Goal: Task Accomplishment & Management: Use online tool/utility

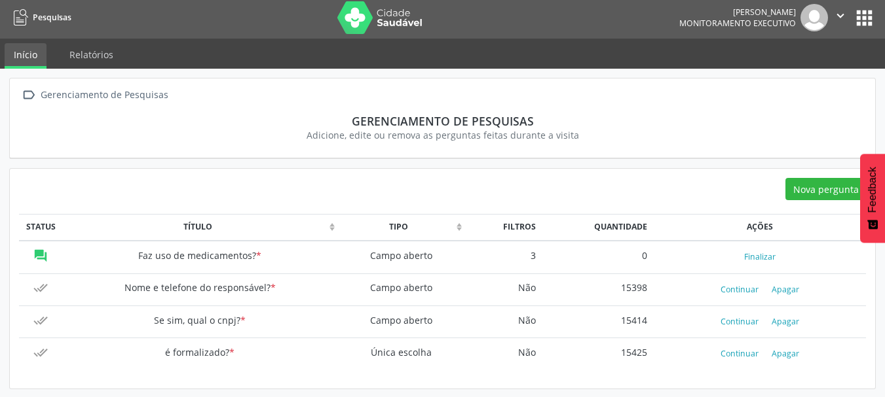
scroll to position [5, 0]
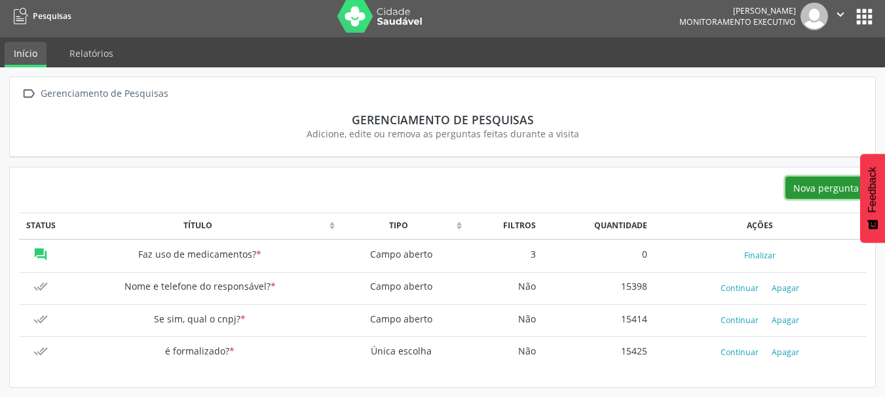
click at [836, 185] on button "Nova pergunta" at bounding box center [825, 188] width 81 height 22
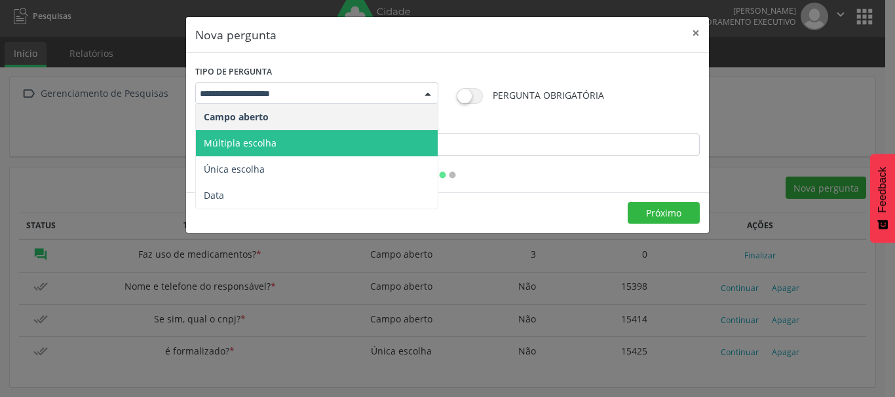
click at [285, 140] on span "Múltipla escolha" at bounding box center [317, 143] width 242 height 26
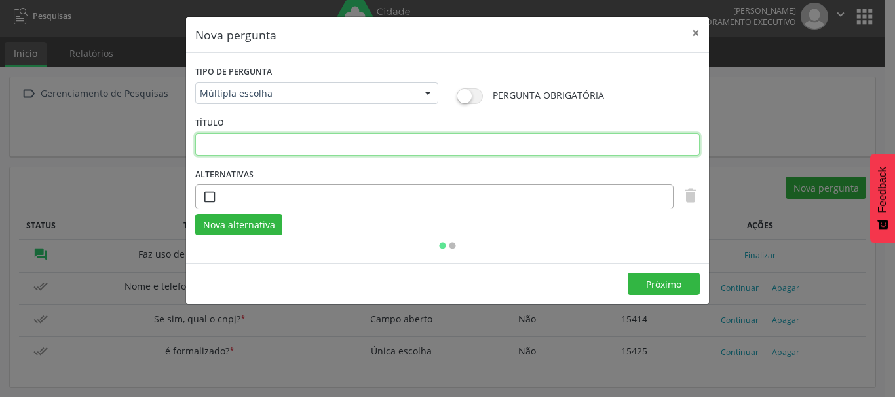
click at [295, 147] on input "text" at bounding box center [447, 145] width 504 height 22
click at [293, 186] on input "text" at bounding box center [444, 197] width 443 height 22
click at [695, 35] on button "×" at bounding box center [695, 33] width 26 height 32
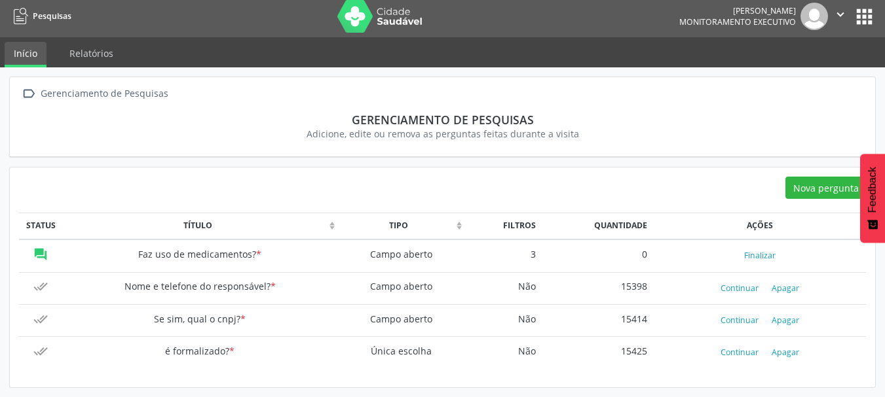
click at [879, 12] on nav "Pesquisas [PERSON_NAME] Monitoramento Executivo  Configurações Sair apps" at bounding box center [442, 16] width 885 height 42
click at [866, 14] on button "apps" at bounding box center [864, 16] width 23 height 23
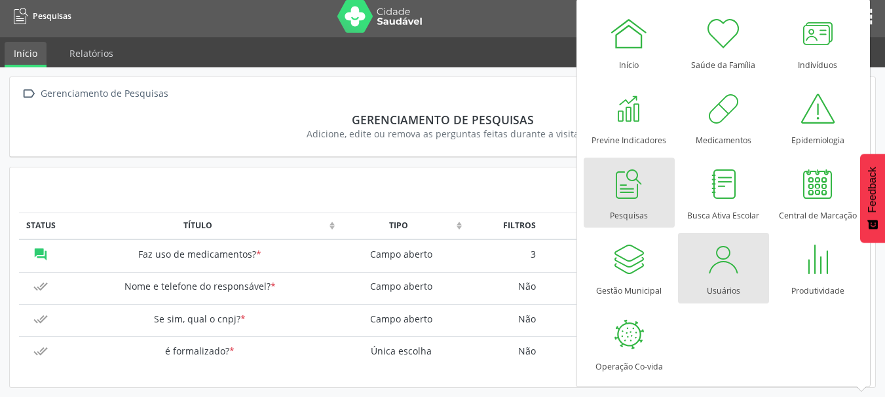
click at [714, 272] on div at bounding box center [722, 259] width 39 height 39
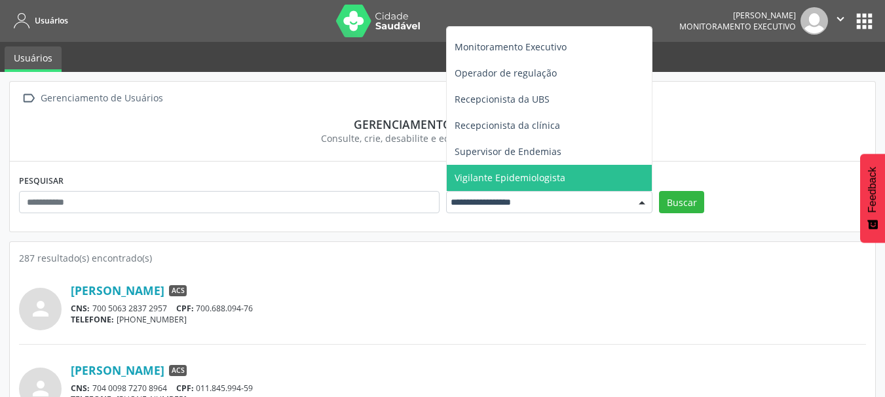
click at [367, 164] on div "PESQUISAR Perfil * Todos ACE ACS Coordenador Coordenador da Atenção Básica Coor…" at bounding box center [442, 196] width 865 height 69
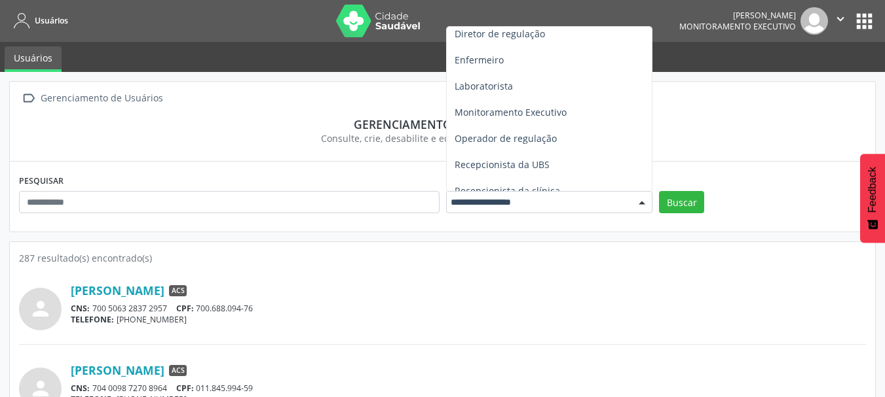
scroll to position [196, 0]
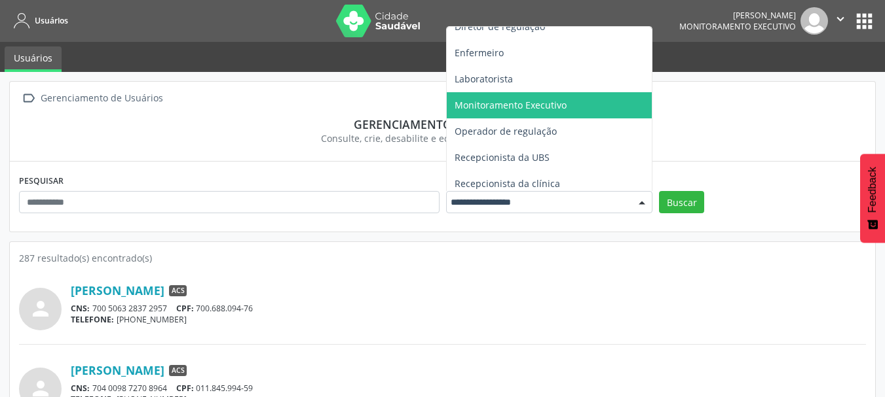
click at [522, 99] on span "Monitoramento Executivo" at bounding box center [510, 105] width 112 height 12
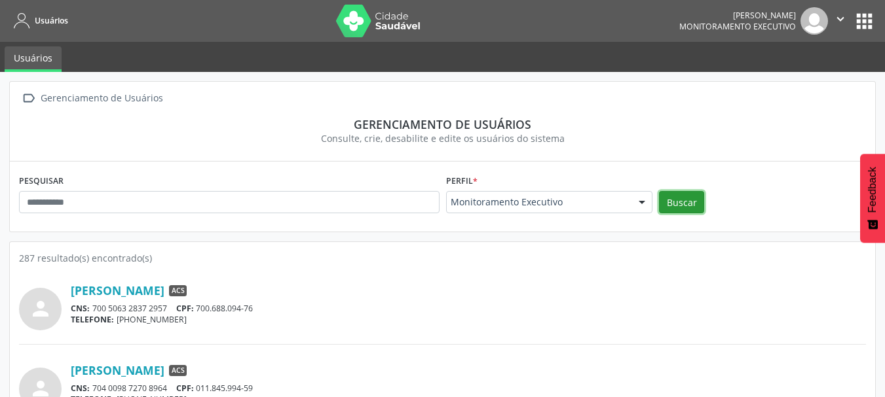
click at [682, 199] on button "Buscar" at bounding box center [681, 202] width 45 height 22
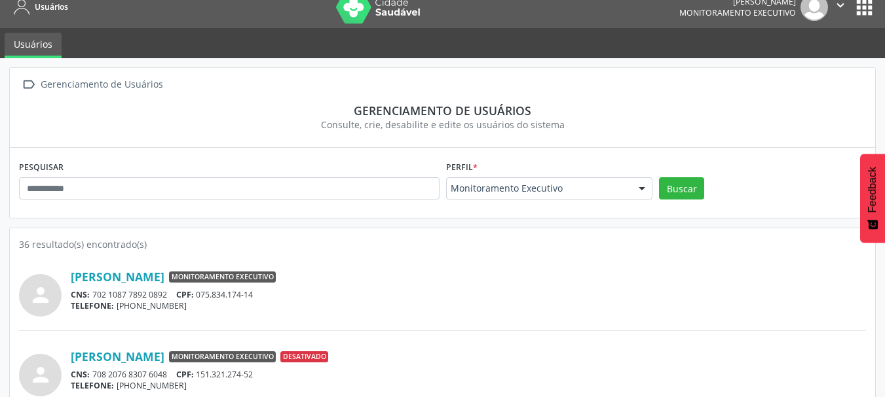
scroll to position [0, 0]
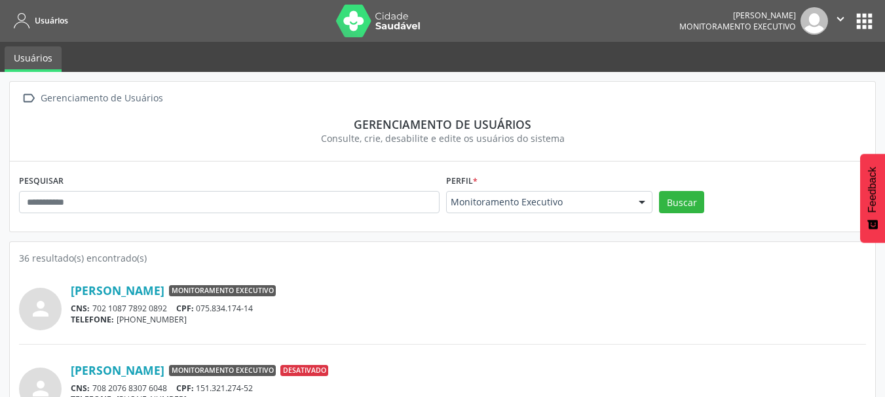
click at [56, 14] on link "Usuários" at bounding box center [38, 21] width 59 height 22
click at [37, 24] on span "Usuários" at bounding box center [51, 20] width 33 height 11
click at [862, 16] on button "apps" at bounding box center [864, 21] width 23 height 23
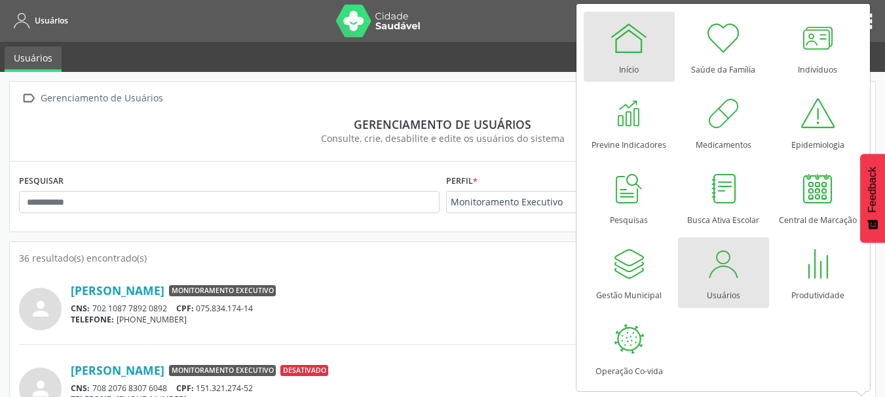
click at [636, 46] on div at bounding box center [628, 37] width 39 height 39
